Goal: Navigation & Orientation: Find specific page/section

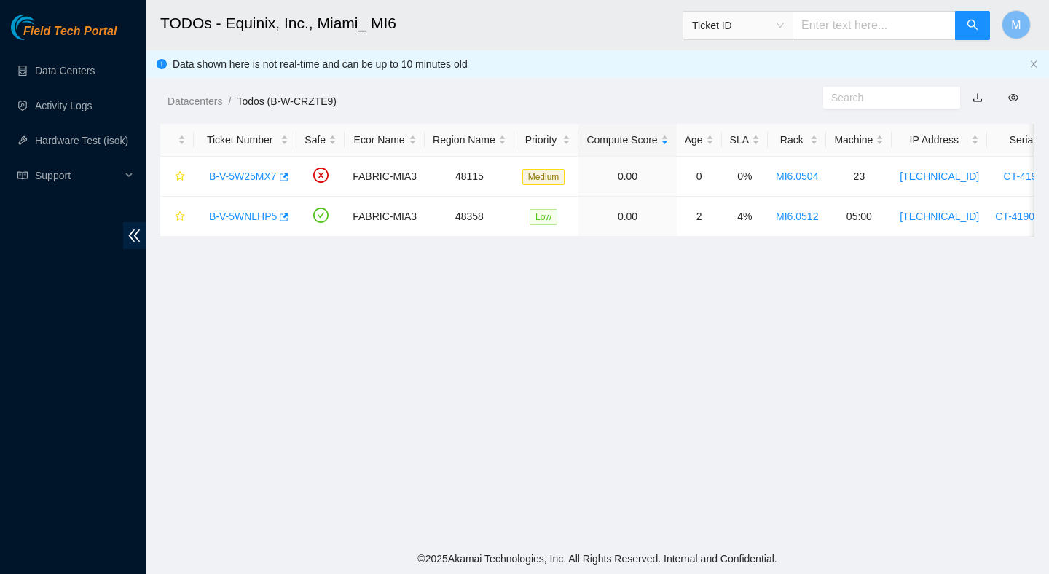
scroll to position [42, 0]
click at [69, 73] on link "Data Centers" at bounding box center [65, 71] width 60 height 12
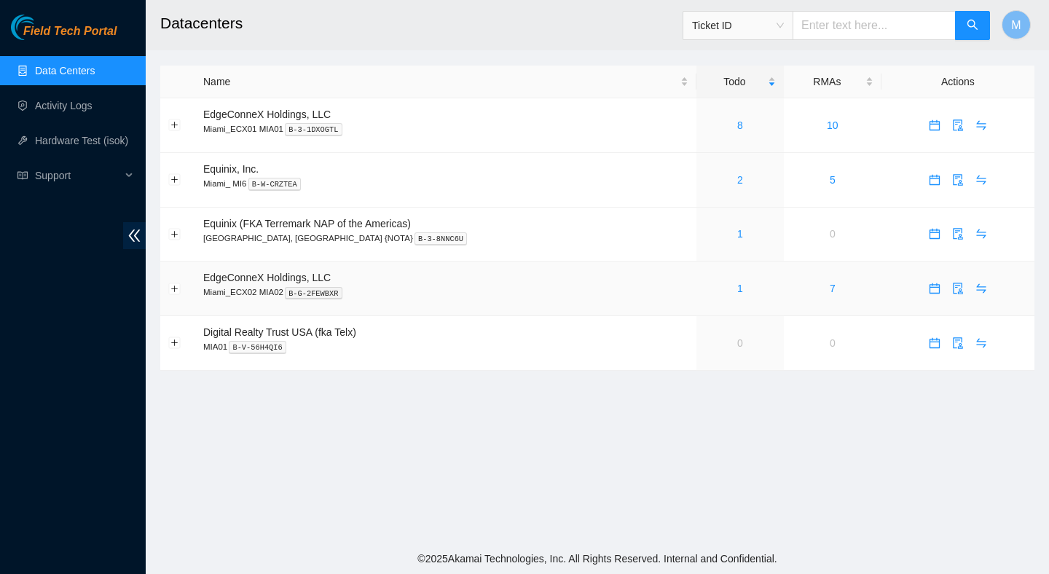
click at [715, 282] on div "1" at bounding box center [739, 288] width 71 height 16
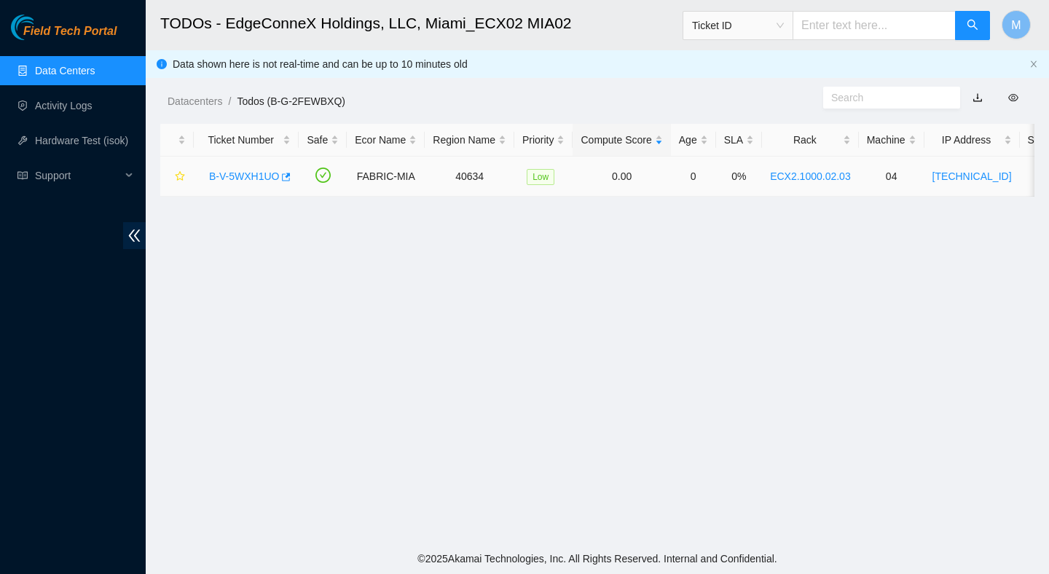
click at [268, 173] on link "B-V-5WXH1UO" at bounding box center [244, 176] width 70 height 12
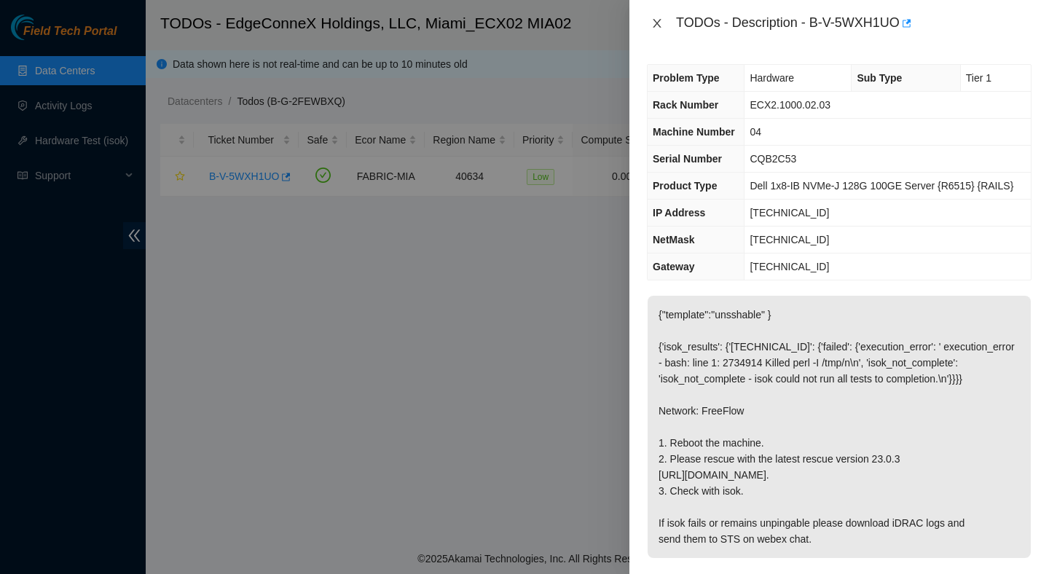
click at [656, 24] on icon "close" at bounding box center [657, 23] width 8 height 9
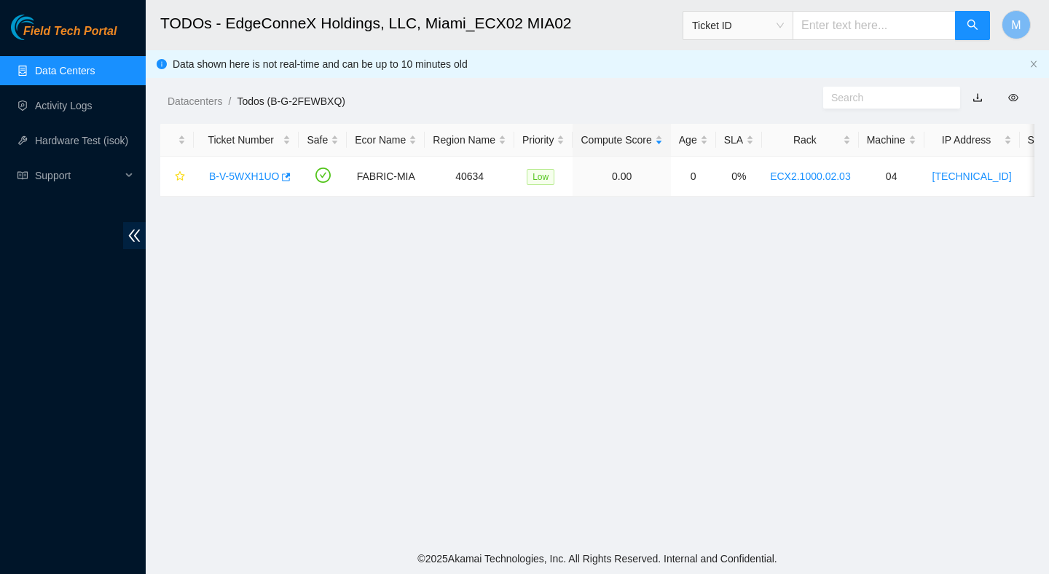
click at [95, 76] on link "Data Centers" at bounding box center [65, 71] width 60 height 12
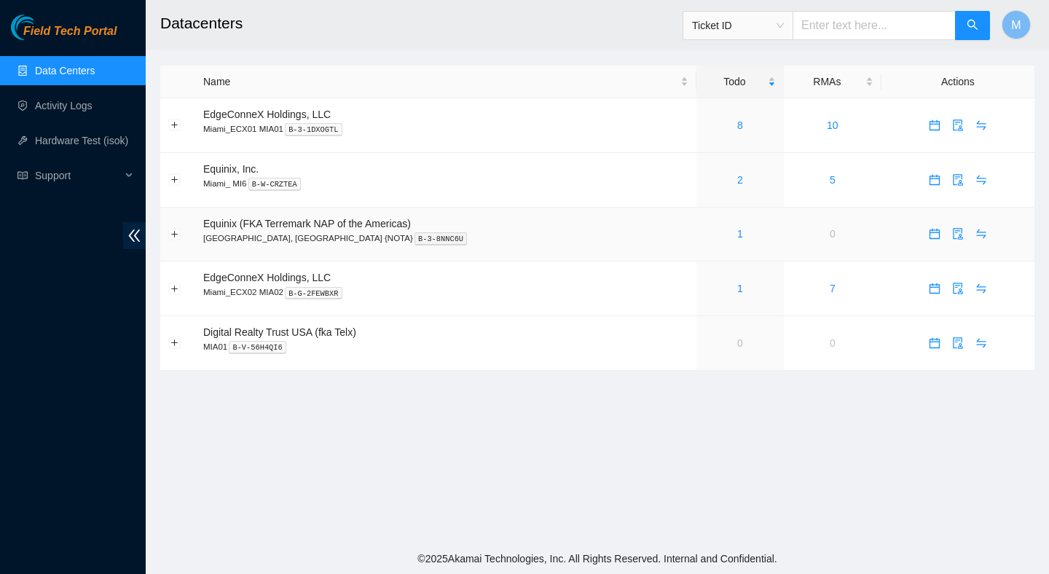
click at [712, 229] on div "1" at bounding box center [739, 234] width 71 height 16
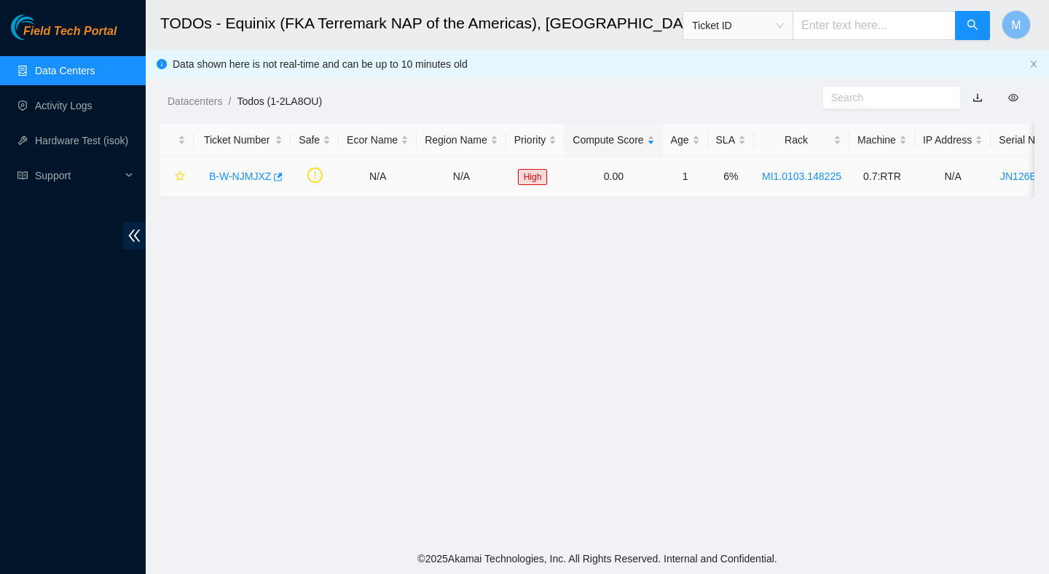
click at [253, 172] on link "B-W-NJMJXZ" at bounding box center [240, 176] width 62 height 12
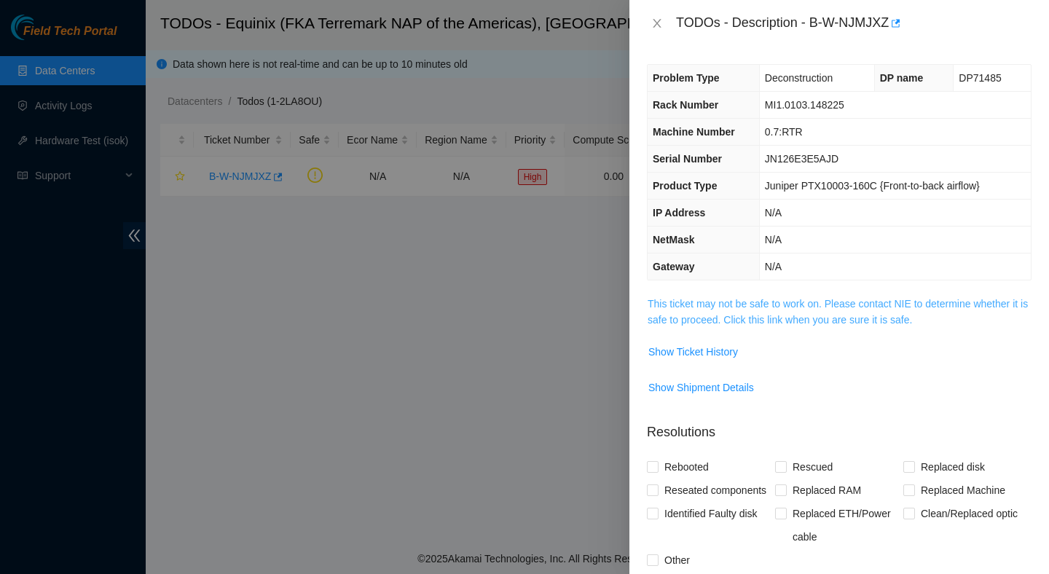
click at [753, 303] on link "This ticket may not be safe to work on. Please contact NIE to determine whether…" at bounding box center [838, 312] width 380 height 28
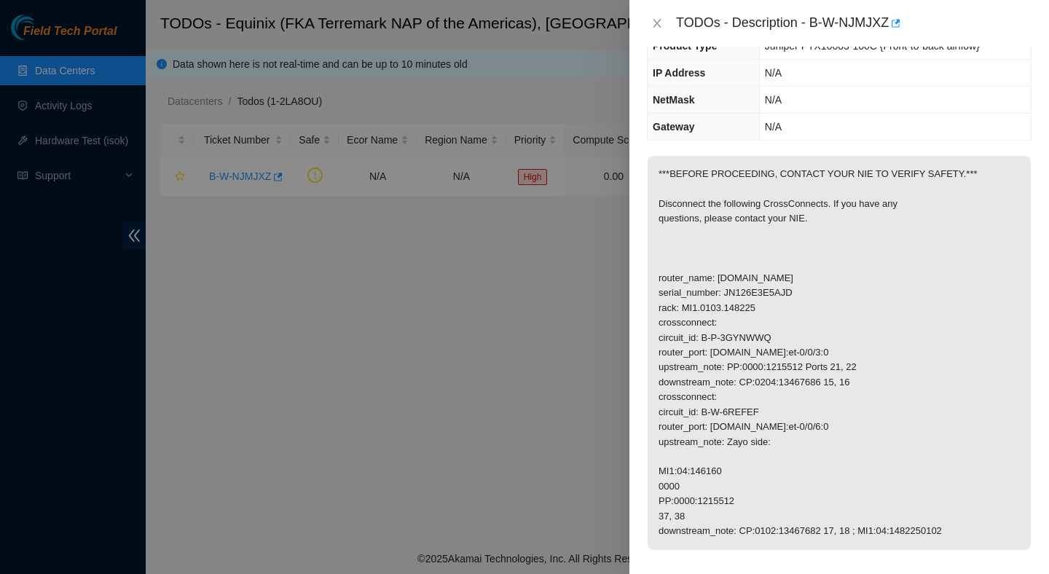
scroll to position [141, 0]
click at [654, 20] on icon "close" at bounding box center [657, 23] width 8 height 9
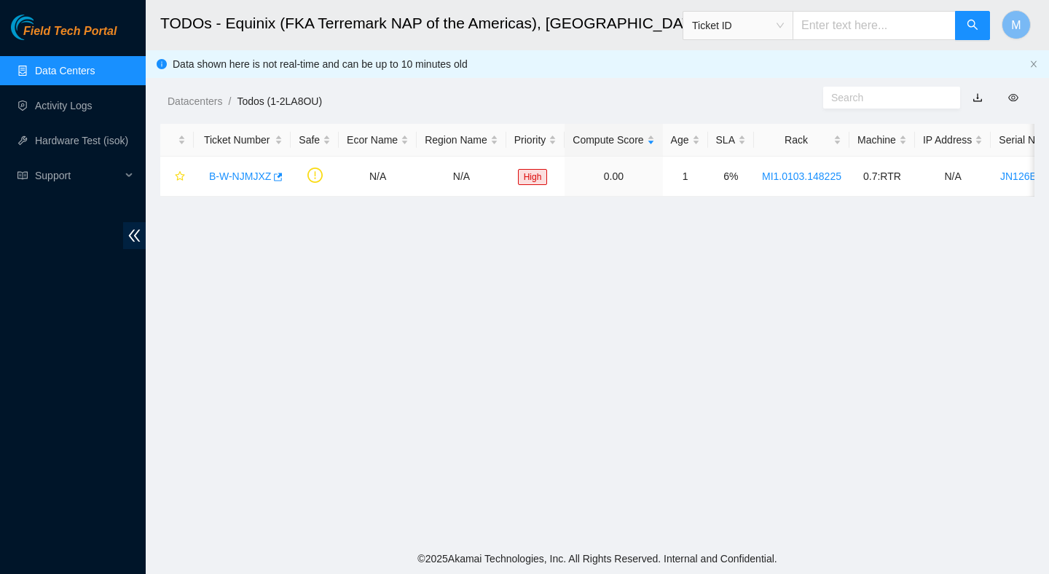
scroll to position [189, 0]
click at [79, 76] on link "Data Centers" at bounding box center [65, 71] width 60 height 12
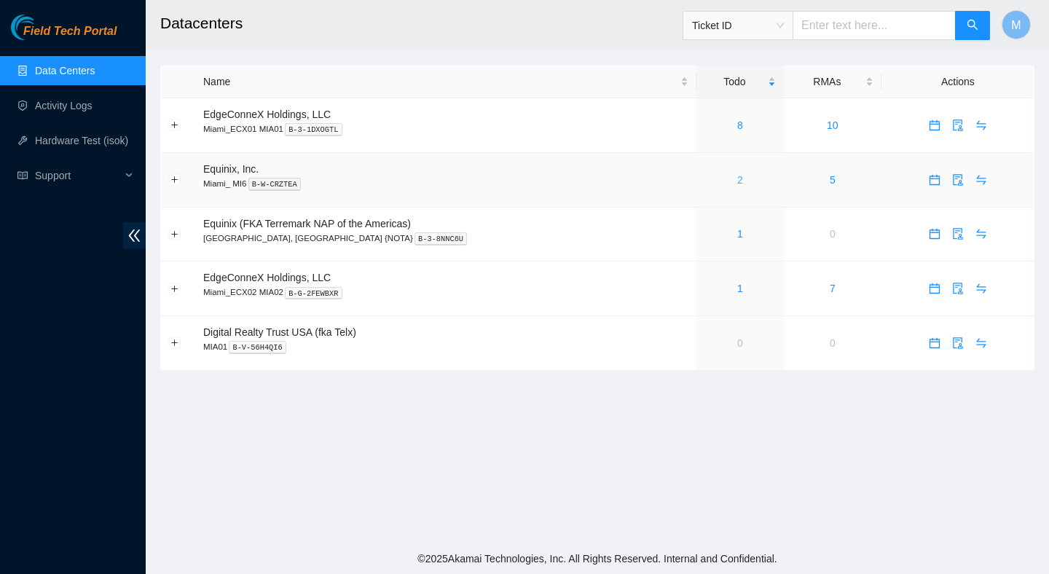
click at [737, 181] on link "2" at bounding box center [740, 180] width 6 height 12
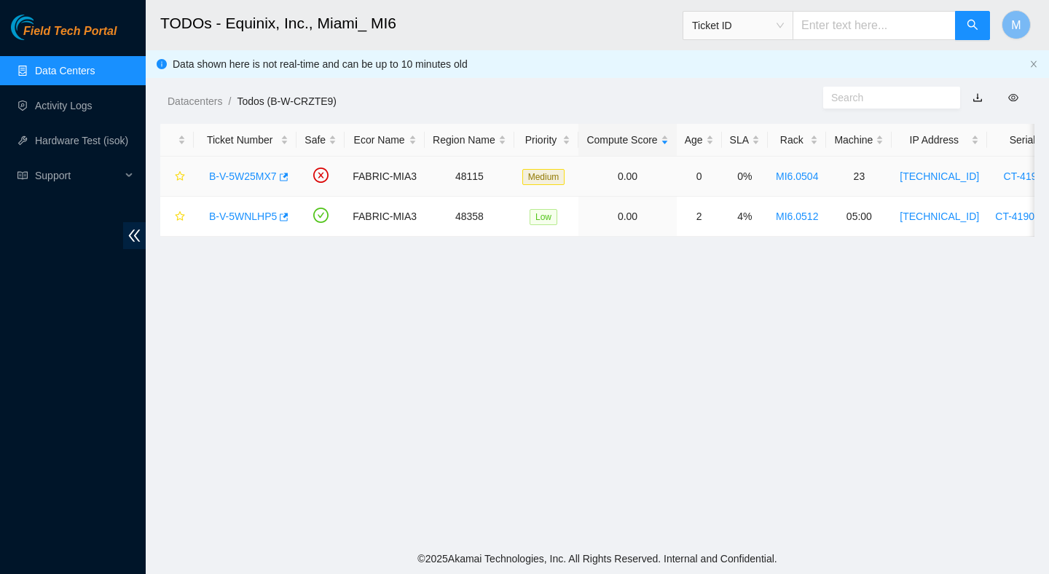
click at [250, 172] on link "B-V-5W25MX7" at bounding box center [243, 176] width 68 height 12
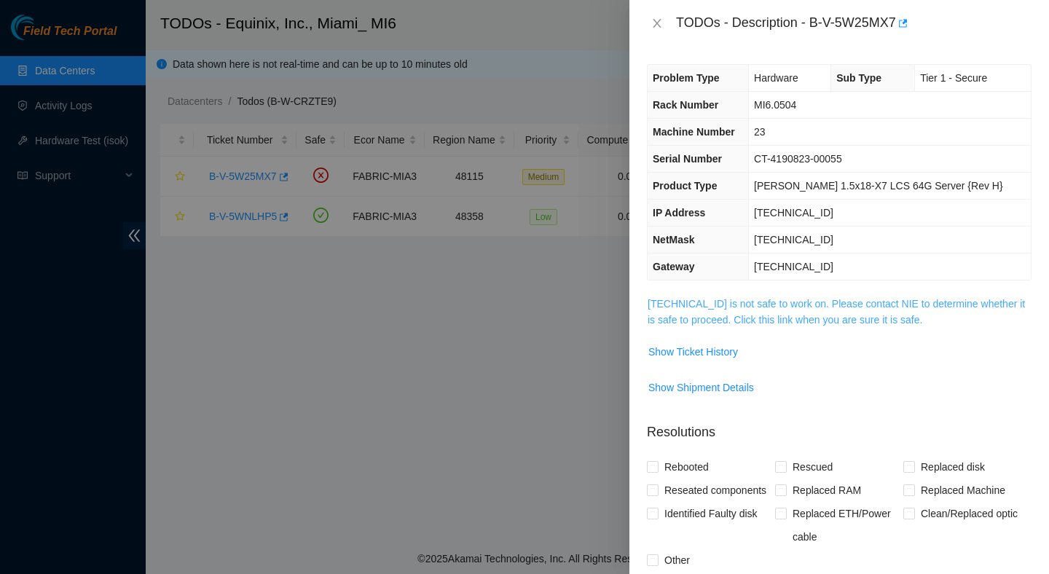
click at [761, 318] on link "23.61.249.186 is not safe to work on. Please contact NIE to determine whether i…" at bounding box center [836, 312] width 377 height 28
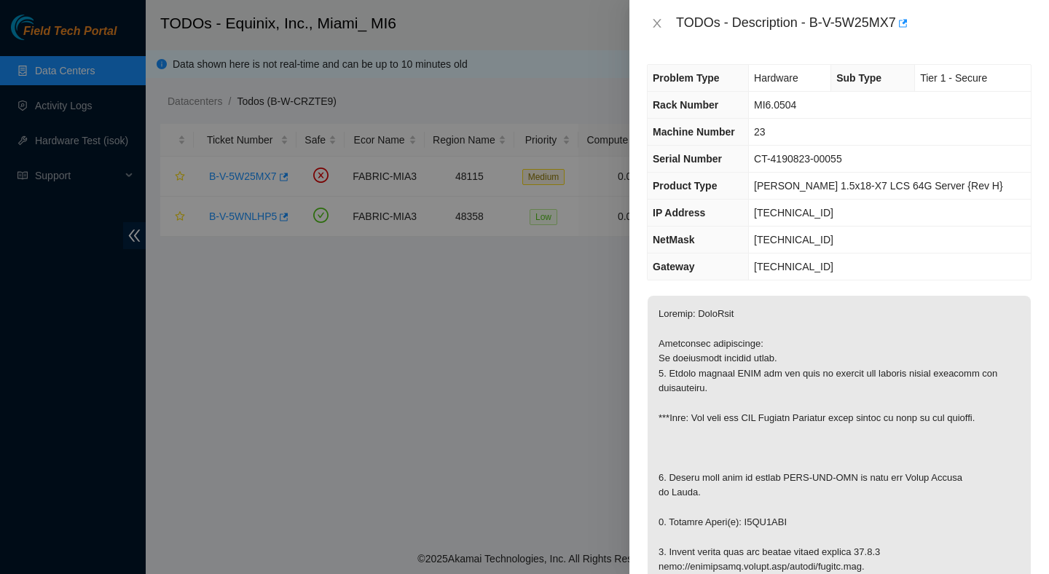
scroll to position [278, 0]
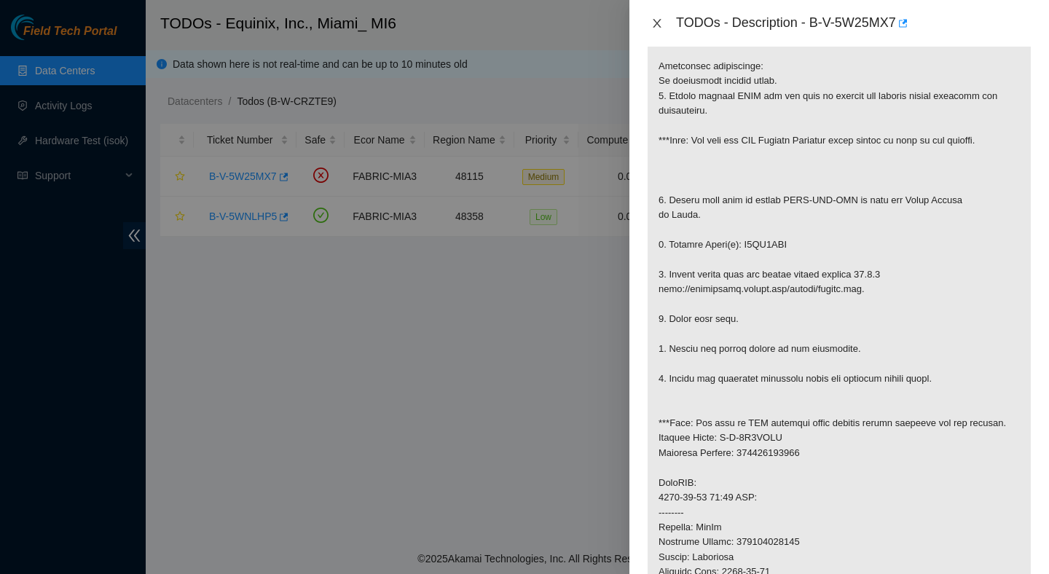
click at [659, 22] on icon "close" at bounding box center [657, 23] width 12 height 12
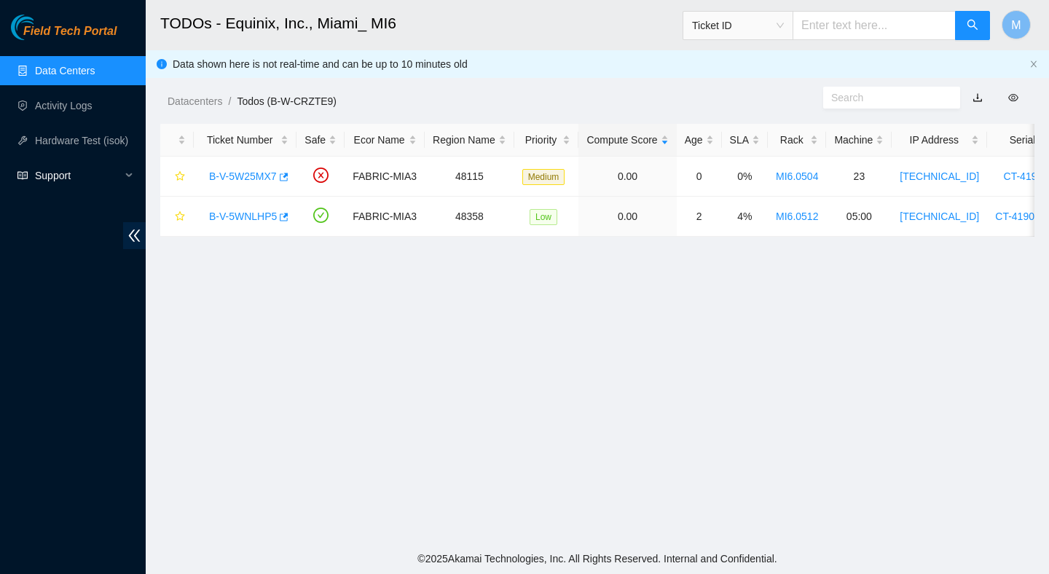
scroll to position [287, 0]
click at [80, 71] on link "Data Centers" at bounding box center [65, 71] width 60 height 12
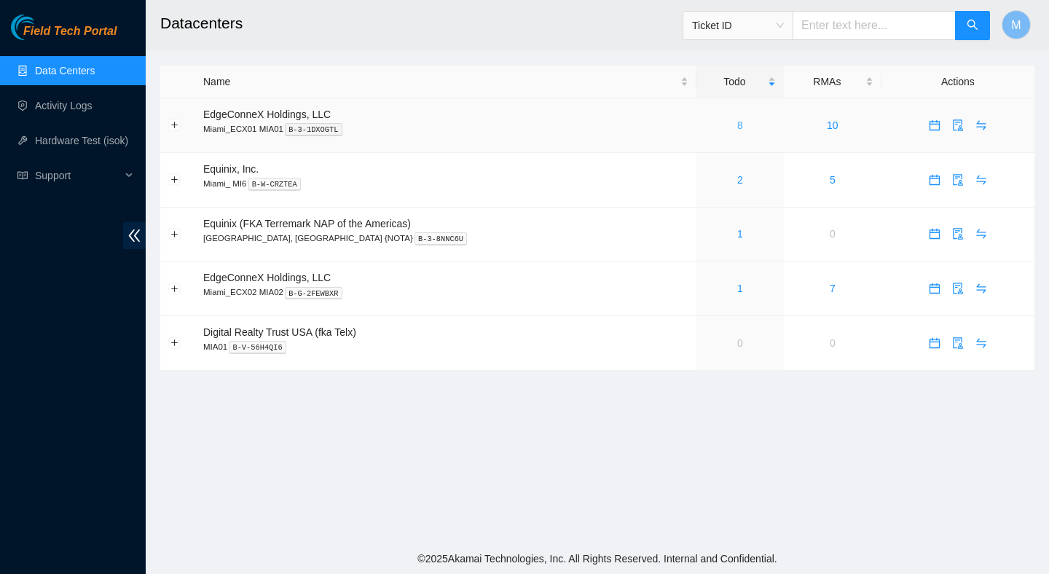
click at [737, 124] on link "8" at bounding box center [740, 125] width 6 height 12
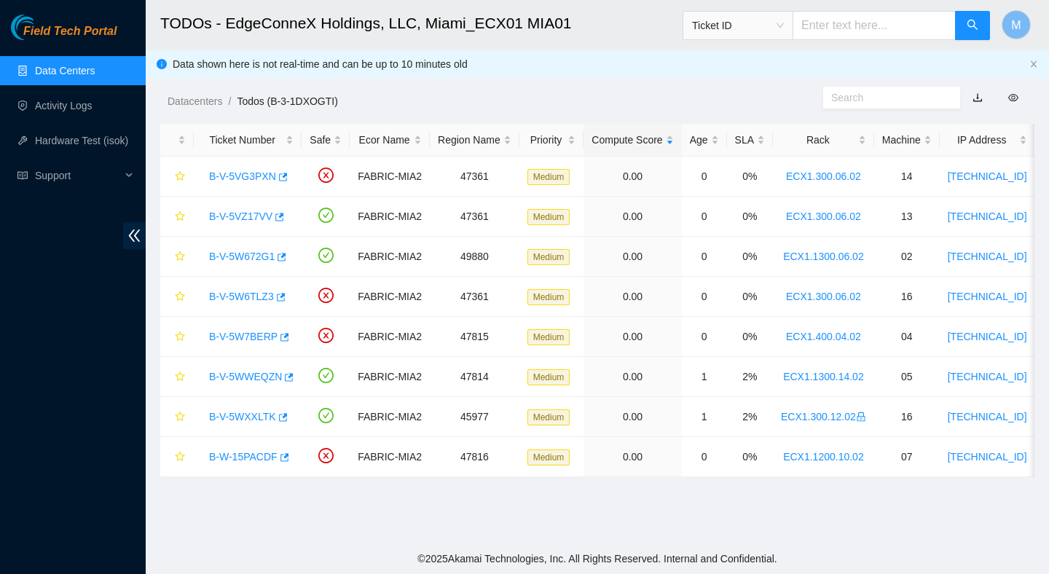
click at [93, 76] on link "Data Centers" at bounding box center [65, 71] width 60 height 12
